Goal: Information Seeking & Learning: Learn about a topic

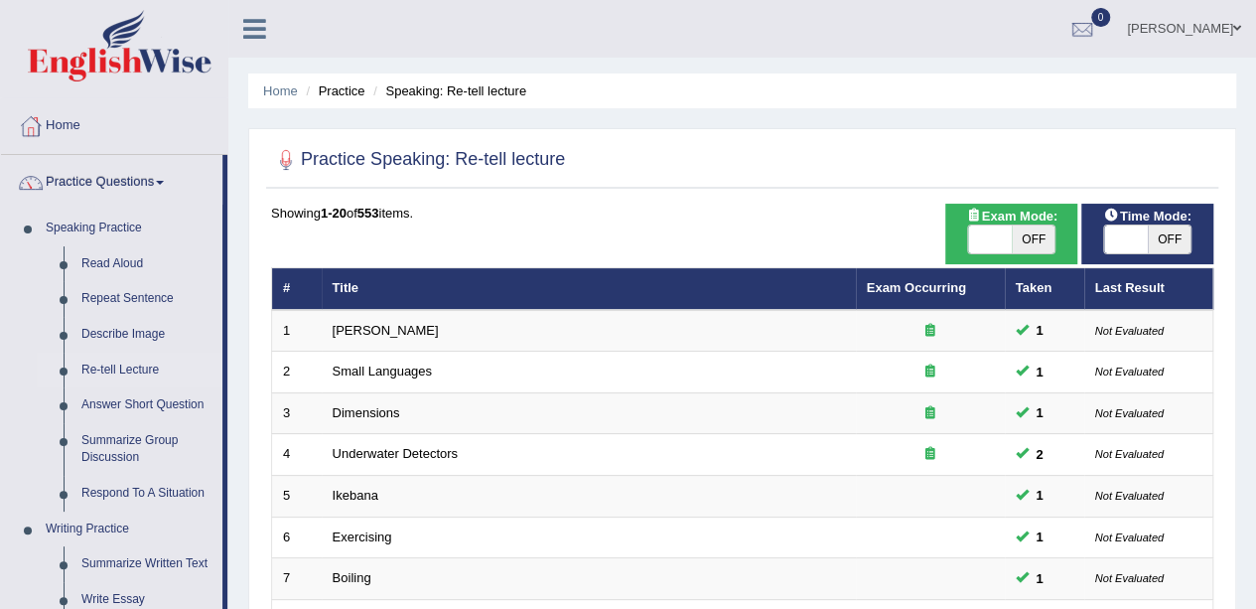
click at [180, 394] on link "Answer Short Question" at bounding box center [147, 405] width 150 height 36
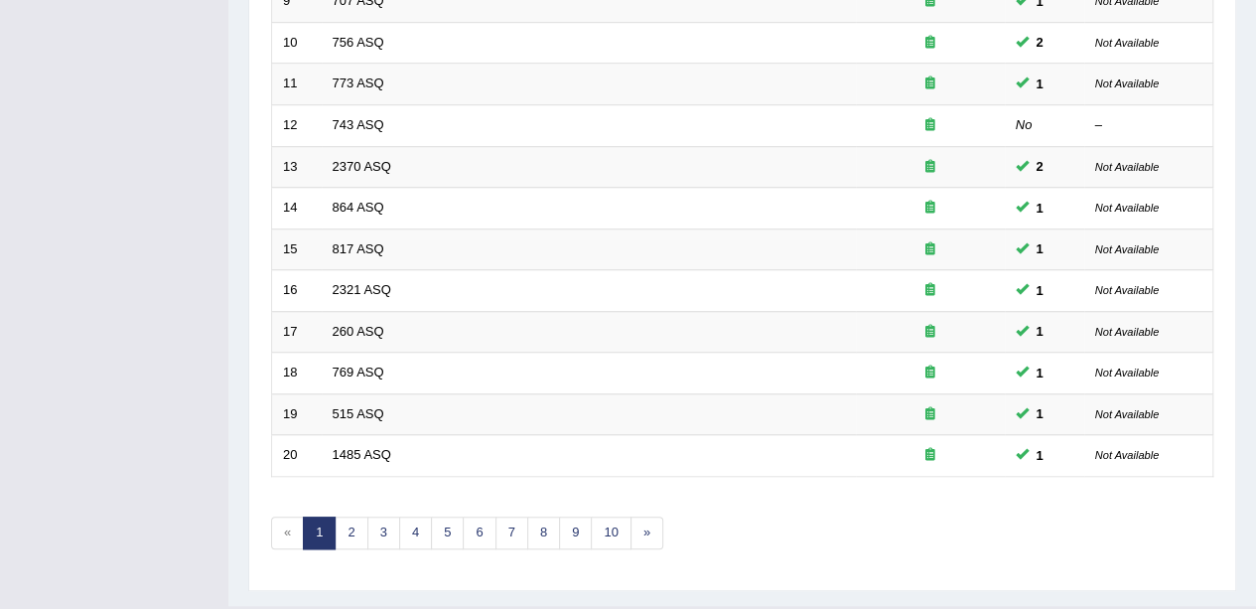
scroll to position [696, 0]
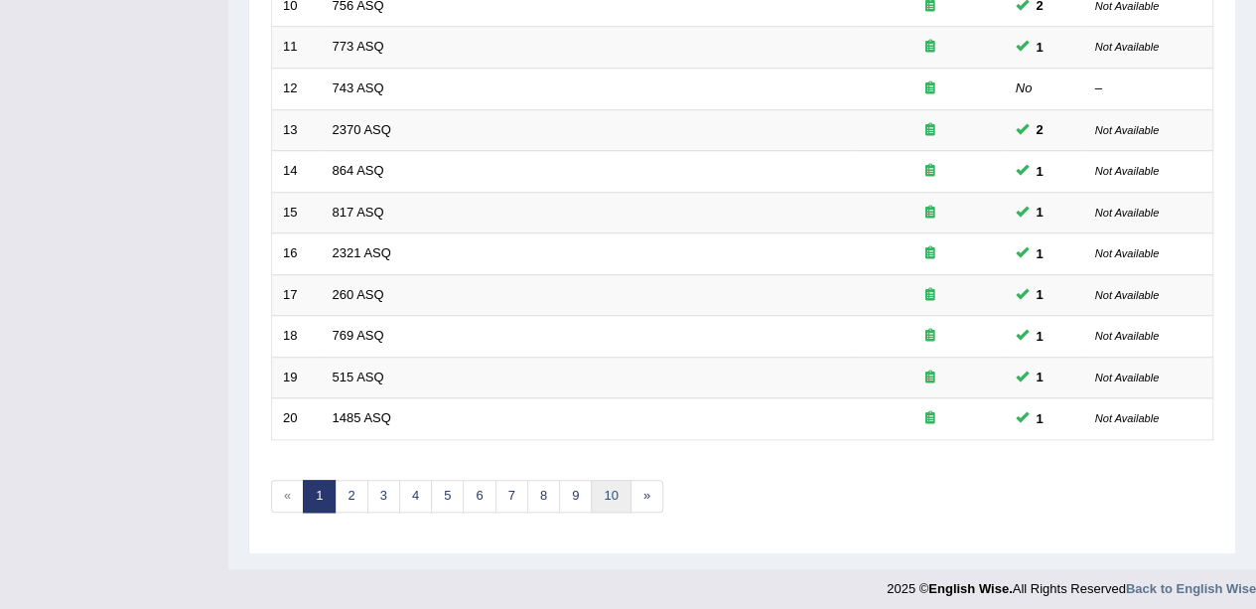
click at [601, 490] on link "10" at bounding box center [611, 496] width 40 height 33
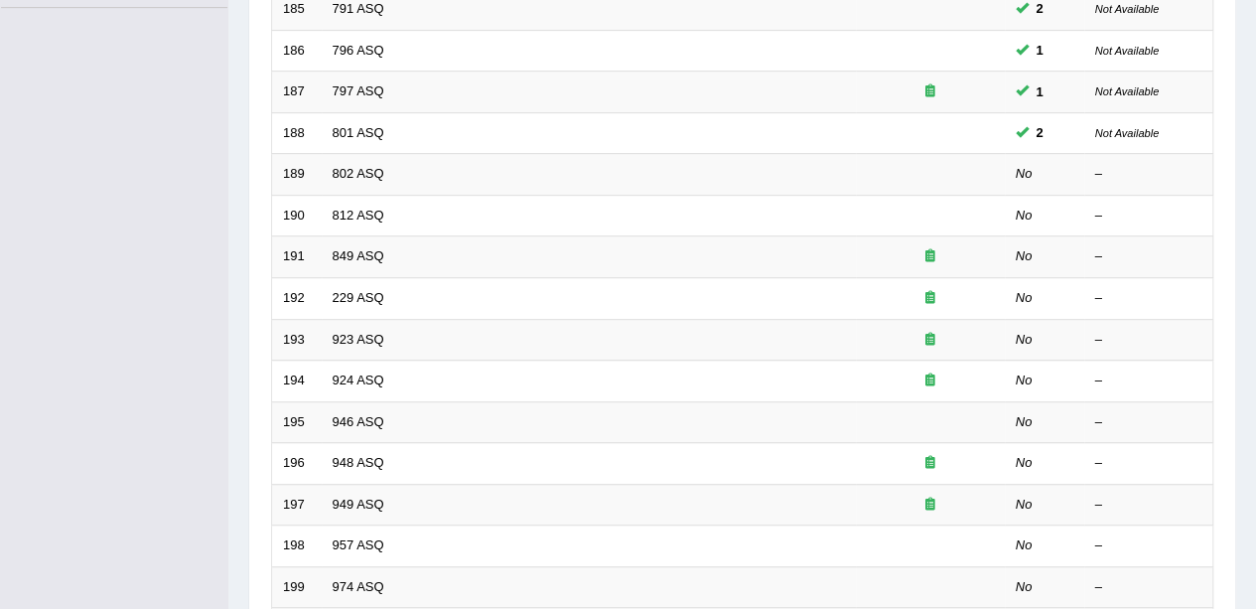
scroll to position [459, 0]
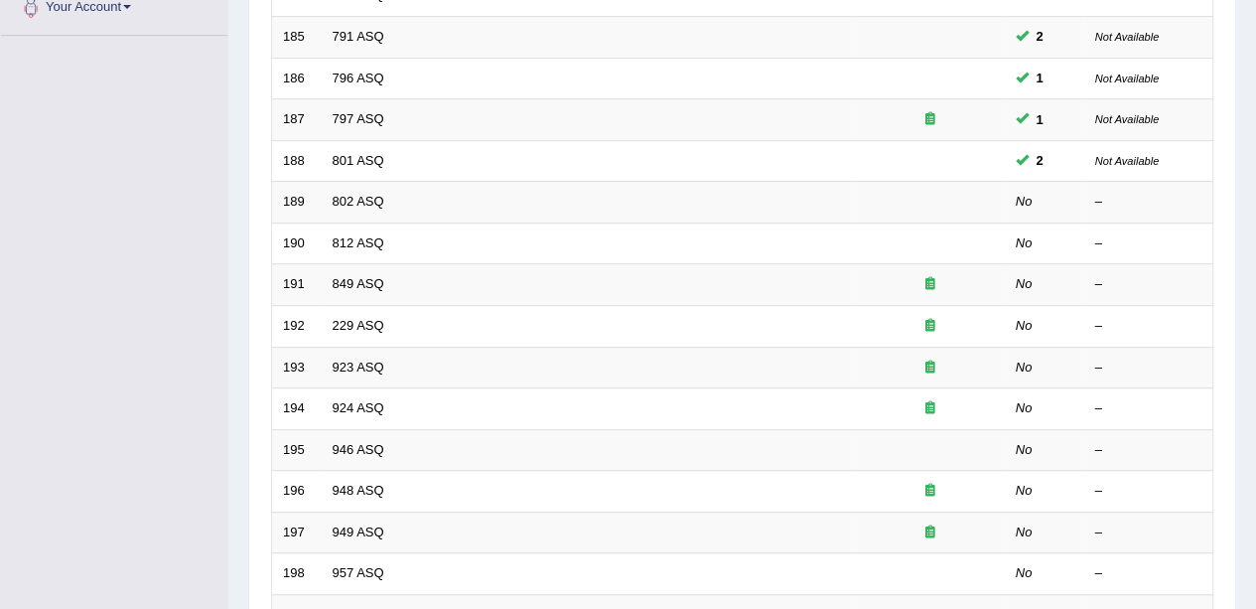
click at [746, 198] on td "802 ASQ" at bounding box center [589, 203] width 534 height 42
click at [753, 200] on td "802 ASQ" at bounding box center [589, 203] width 534 height 42
click at [758, 194] on td "802 ASQ" at bounding box center [589, 203] width 534 height 42
click at [364, 201] on link "802 ASQ" at bounding box center [359, 201] width 52 height 15
click at [376, 195] on link "802 ASQ" at bounding box center [359, 201] width 52 height 15
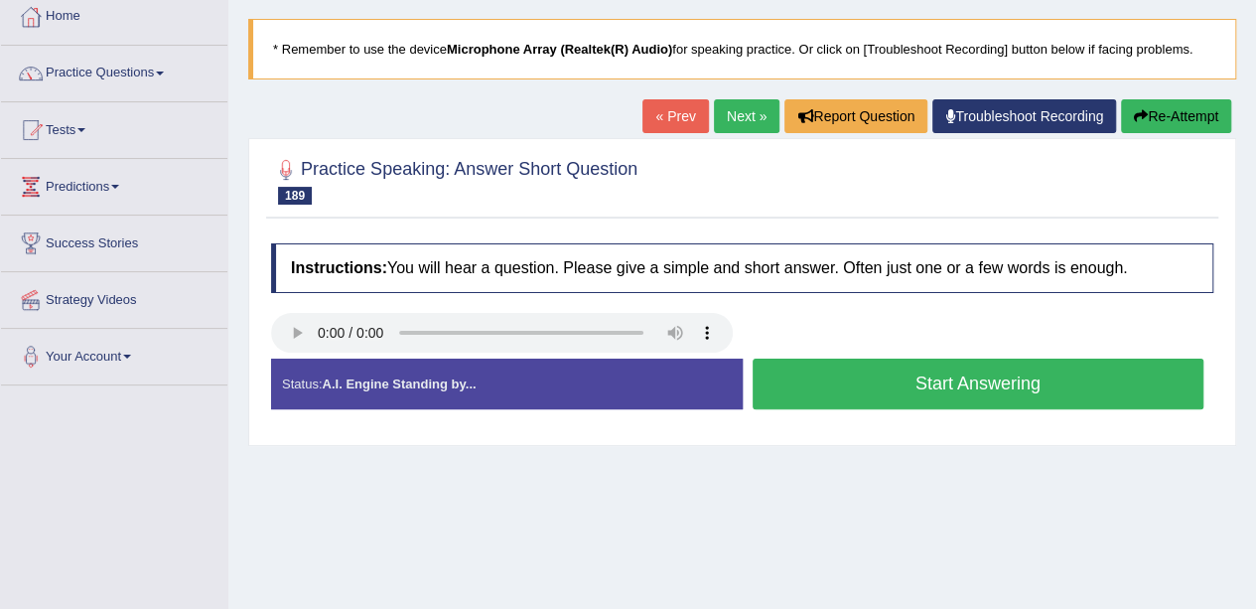
scroll to position [131, 0]
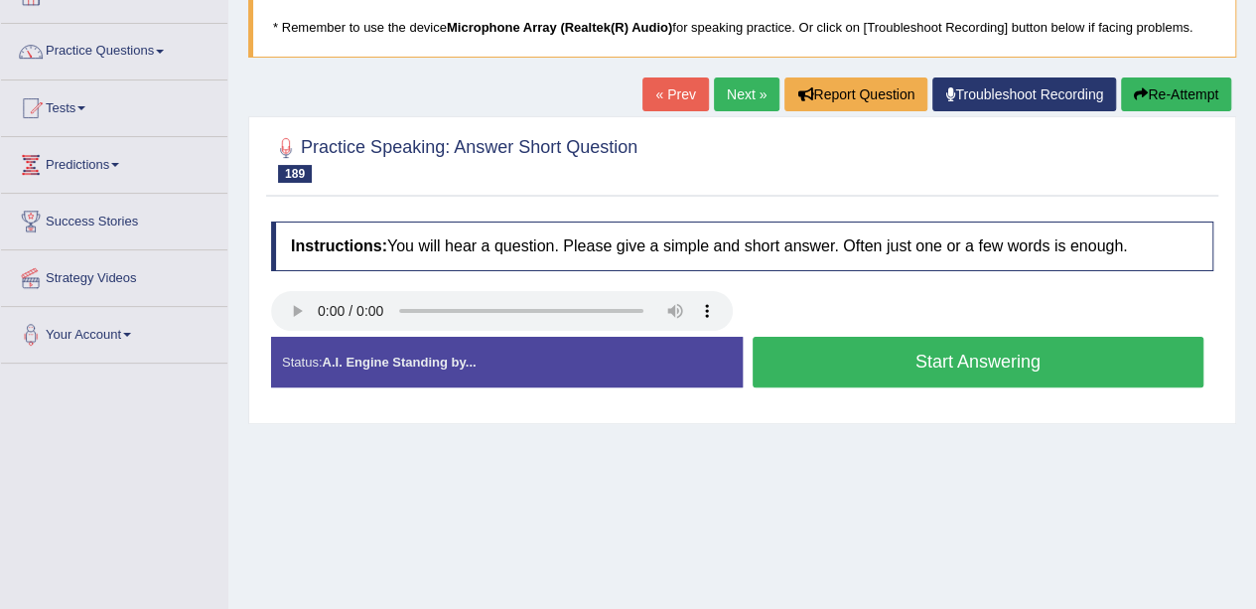
click at [964, 336] on div "Created with Highcharts 7.1.2 Too low Too high Time Pitch meter: 0 1 2 3 4 5" at bounding box center [742, 336] width 962 height 1
click at [963, 349] on button "Start Answering" at bounding box center [979, 362] width 452 height 51
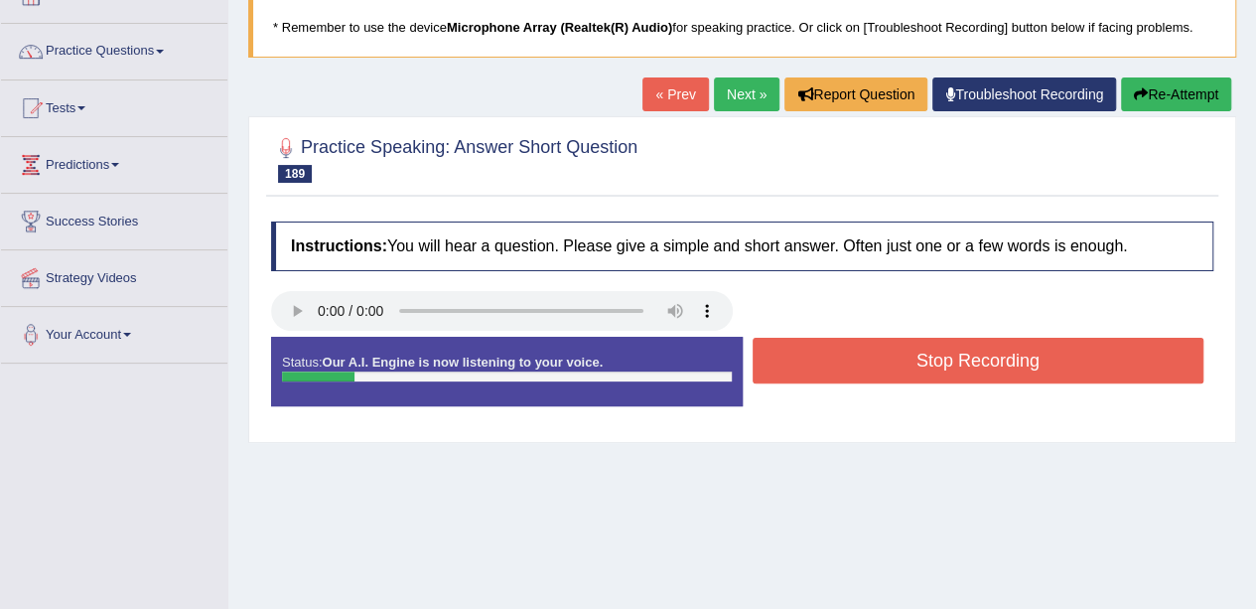
click at [963, 338] on button "Stop Recording" at bounding box center [979, 361] width 452 height 46
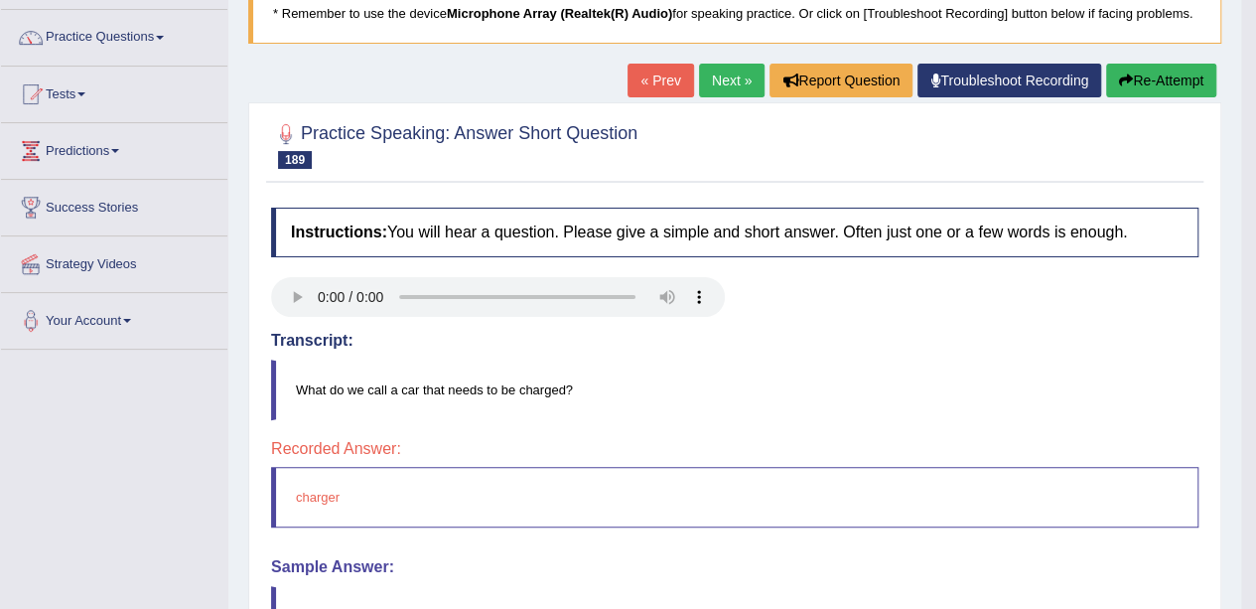
scroll to position [0, 0]
